Goal: Transaction & Acquisition: Purchase product/service

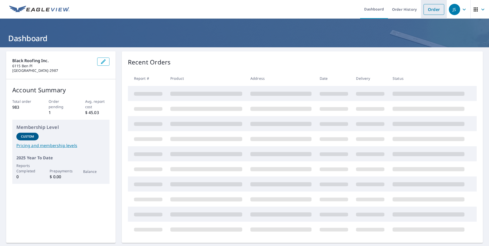
click at [433, 10] on link "Order" at bounding box center [433, 9] width 21 height 11
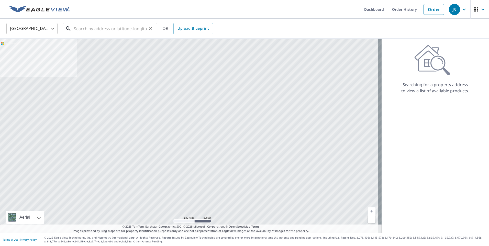
click at [85, 29] on input "text" at bounding box center [110, 28] width 73 height 14
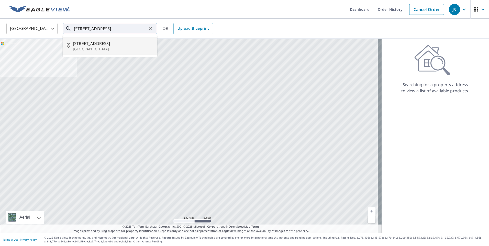
click at [97, 45] on span "[STREET_ADDRESS]" at bounding box center [113, 43] width 80 height 6
type input "[STREET_ADDRESS]"
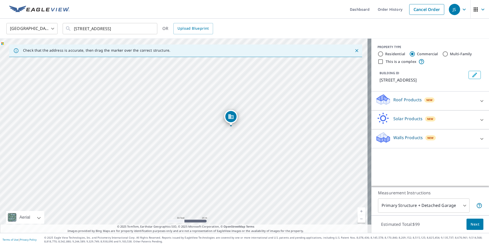
drag, startPoint x: 197, startPoint y: 150, endPoint x: 261, endPoint y: 107, distance: 76.9
click at [261, 107] on div "[STREET_ADDRESS]" at bounding box center [185, 136] width 371 height 194
drag, startPoint x: 213, startPoint y: 118, endPoint x: 193, endPoint y: 91, distance: 34.3
click at [193, 91] on div "[STREET_ADDRESS]" at bounding box center [185, 136] width 371 height 194
click at [377, 53] on input "Residential" at bounding box center [380, 54] width 6 height 6
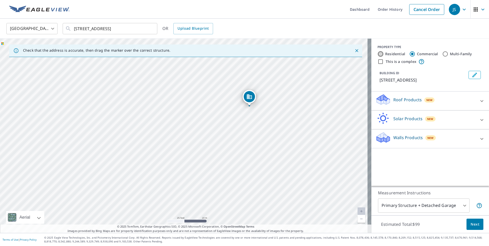
radio input "true"
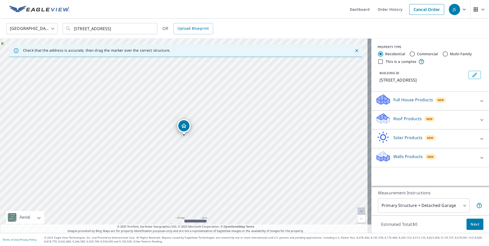
click at [394, 117] on p "Roof Products" at bounding box center [407, 119] width 28 height 6
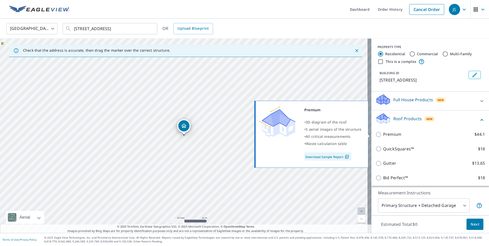
click at [375, 135] on input "Premium $44.1" at bounding box center [379, 134] width 8 height 6
checkbox input "true"
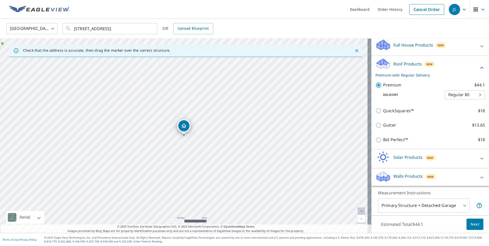
scroll to position [55, 0]
click at [470, 222] on span "Next" at bounding box center [474, 224] width 9 height 6
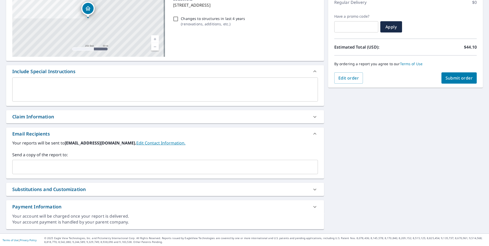
scroll to position [76, 0]
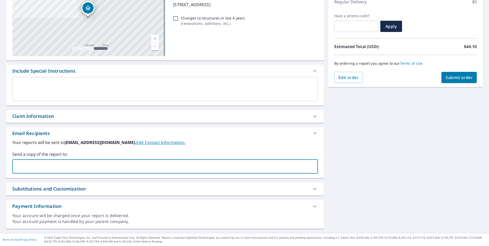
click at [35, 163] on input "text" at bounding box center [161, 167] width 293 height 10
type input "[EMAIL_ADDRESS][DOMAIN_NAME]"
click at [460, 76] on span "Submit order" at bounding box center [458, 78] width 27 height 6
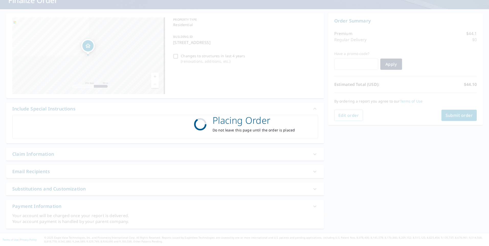
scroll to position [38, 0]
